Goal: Task Accomplishment & Management: Manage account settings

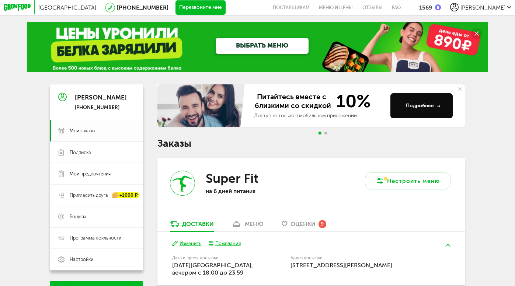
click at [95, 130] on span "Мои заказы" at bounding box center [102, 130] width 65 height 6
click at [83, 151] on span "Подписка" at bounding box center [80, 152] width 21 height 6
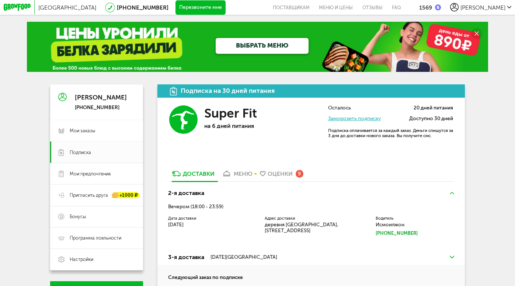
click at [338, 120] on link "Заморозить подписку" at bounding box center [354, 118] width 53 height 6
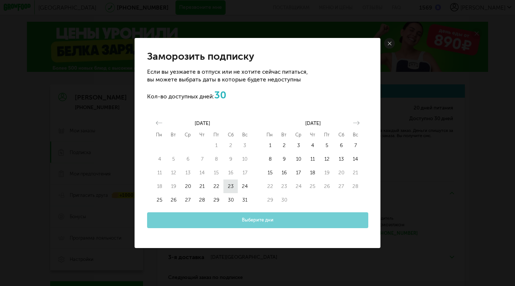
click at [231, 181] on button "23" at bounding box center [230, 186] width 14 height 14
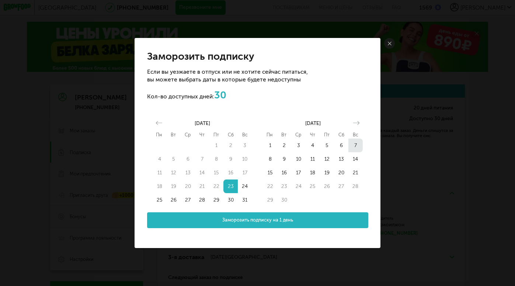
click at [354, 146] on button "7" at bounding box center [355, 146] width 14 height 14
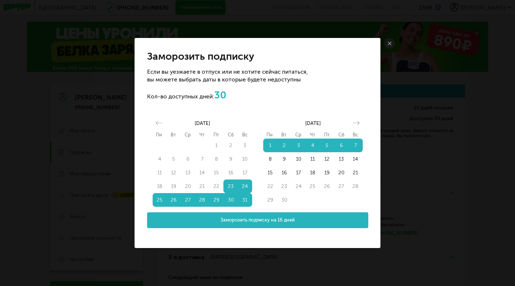
click at [337, 215] on button "Заморозить подписку на 16 дней" at bounding box center [257, 220] width 221 height 16
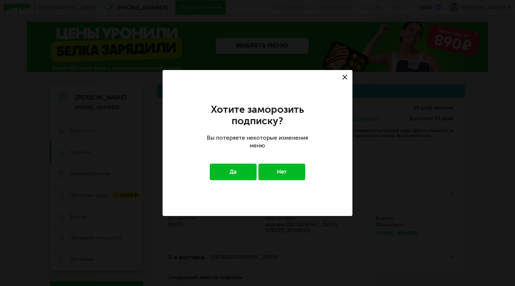
click at [250, 169] on button "Да" at bounding box center [233, 172] width 47 height 17
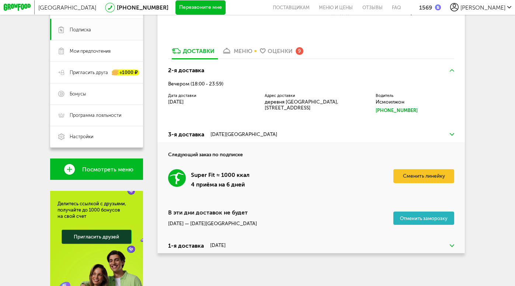
scroll to position [120, 0]
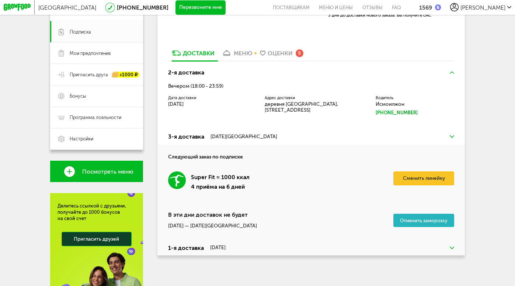
click at [404, 218] on button "Отменить заморозку" at bounding box center [423, 220] width 61 height 13
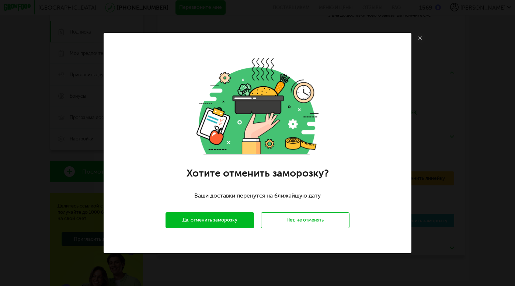
click at [239, 223] on button "Да, отменить заморозку" at bounding box center [209, 220] width 88 height 16
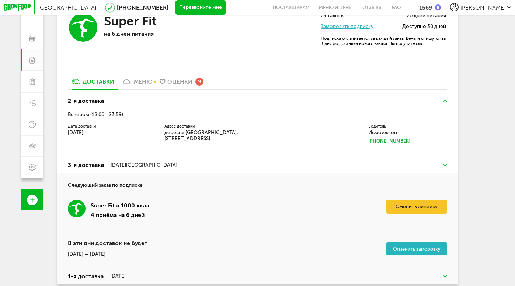
scroll to position [113, 0]
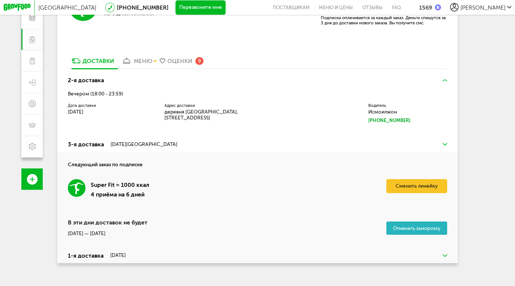
click at [416, 228] on button "Отменить заморозку" at bounding box center [416, 227] width 61 height 13
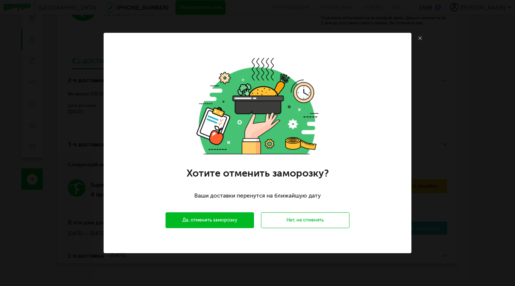
click at [223, 224] on button "Да, отменить заморозку" at bounding box center [209, 220] width 88 height 16
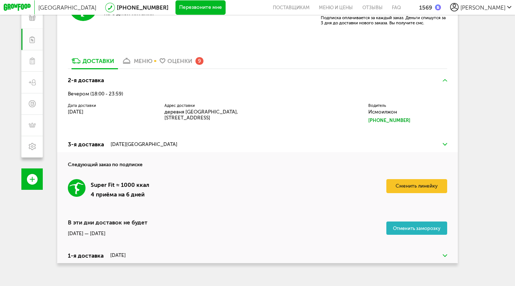
scroll to position [0, 0]
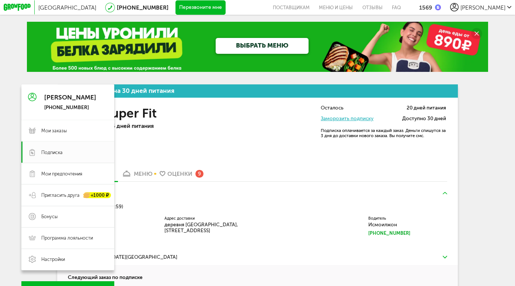
click at [35, 95] on icon at bounding box center [32, 97] width 8 height 55
click at [52, 131] on span "Мои заказы" at bounding box center [53, 130] width 25 height 6
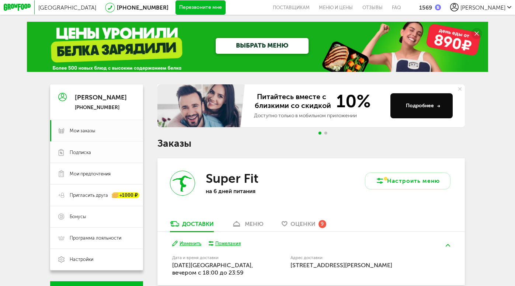
click at [77, 151] on span "Подписка" at bounding box center [80, 152] width 21 height 6
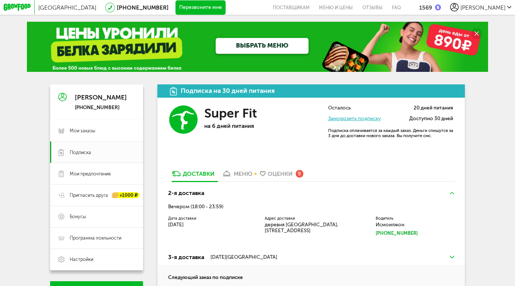
click at [373, 117] on link "Заморозить подписку" at bounding box center [354, 118] width 53 height 6
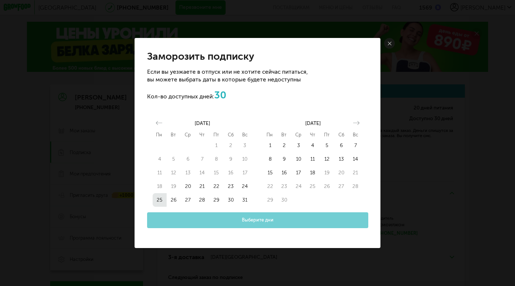
click at [158, 200] on button "25" at bounding box center [160, 200] width 14 height 14
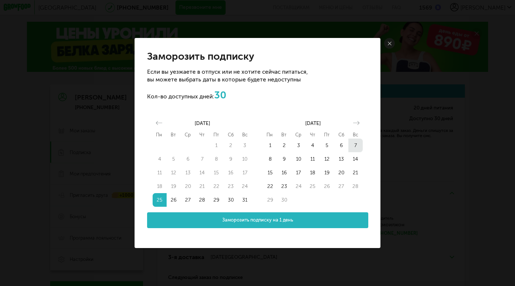
click at [356, 148] on button "7" at bounding box center [355, 146] width 14 height 14
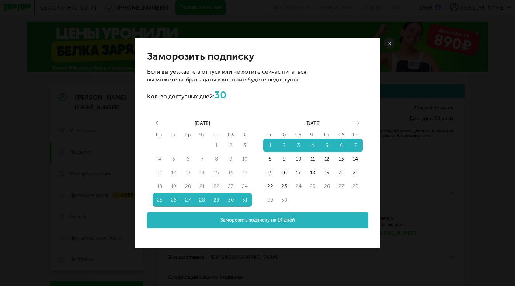
click at [332, 227] on button "Заморозить подписку на 14 дней" at bounding box center [257, 220] width 221 height 16
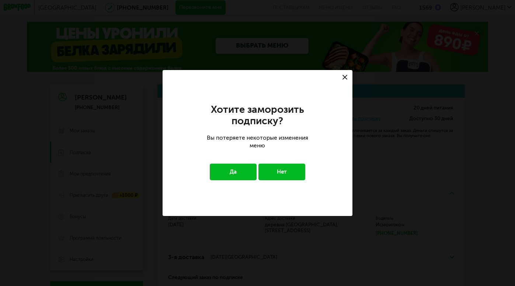
click at [242, 177] on button "Да" at bounding box center [233, 172] width 47 height 17
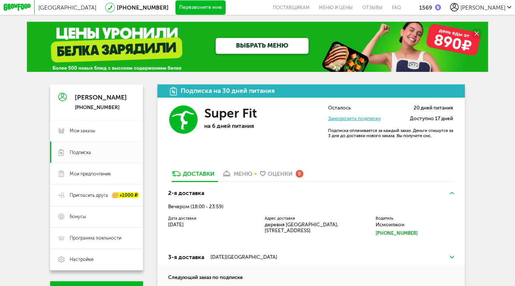
click at [487, 158] on div "Москва [PHONE_NUMBER] Перезвоните мне поставщикам Меню и цены Отзывы FAQ 1569 […" at bounding box center [257, 232] width 515 height 465
click at [83, 130] on span "Мои заказы" at bounding box center [82, 130] width 25 height 6
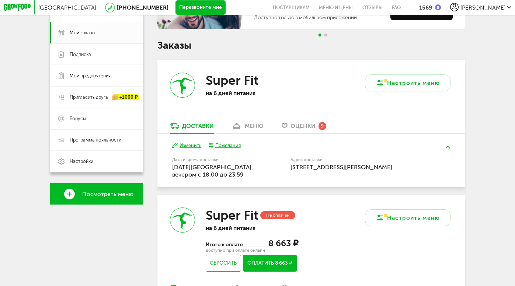
scroll to position [97, 0]
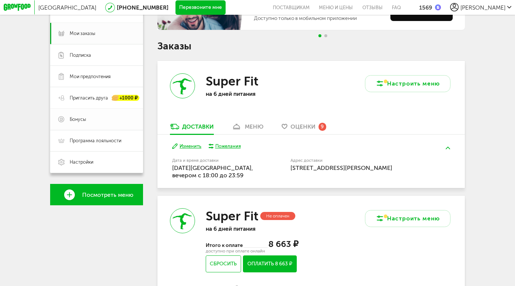
click at [73, 115] on link "Бонусы" at bounding box center [96, 119] width 93 height 21
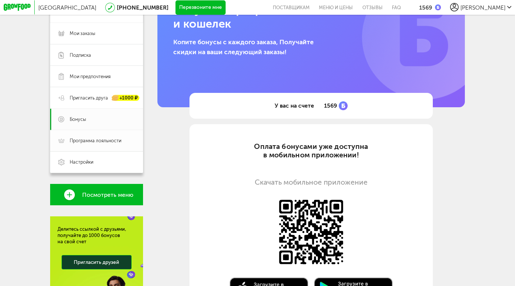
click at [81, 140] on span "Программа лояльности" at bounding box center [96, 140] width 52 height 6
